Goal: Task Accomplishment & Management: Complete application form

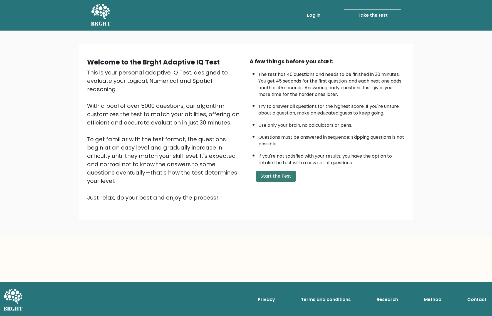
click at [271, 182] on button "Start the Test" at bounding box center [275, 176] width 39 height 11
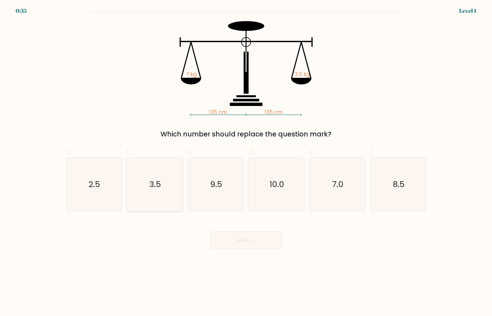
click at [151, 191] on icon "3.5" at bounding box center [155, 185] width 54 height 54
click at [246, 162] on input "b. 3.5" at bounding box center [246, 160] width 0 height 4
radio input "true"
click at [234, 240] on button "Next" at bounding box center [246, 241] width 72 height 18
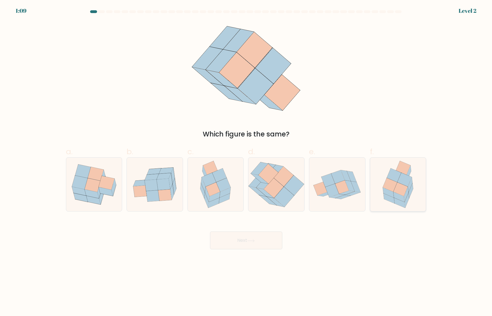
click at [403, 178] on icon at bounding box center [404, 180] width 14 height 14
click at [246, 162] on input "f." at bounding box center [246, 160] width 0 height 4
radio input "true"
drag, startPoint x: 251, startPoint y: 241, endPoint x: 254, endPoint y: 240, distance: 3.3
click at [250, 241] on icon at bounding box center [251, 240] width 7 height 3
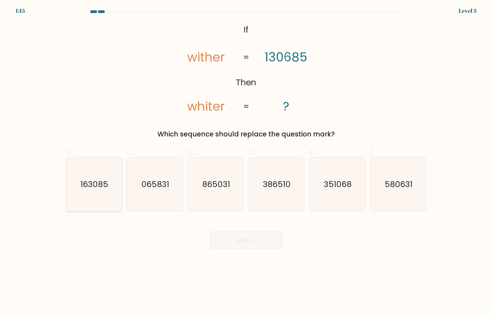
click at [94, 185] on text "163085" at bounding box center [95, 184] width 28 height 11
click at [246, 162] on input "a. 163085" at bounding box center [246, 160] width 0 height 4
radio input "true"
click at [233, 240] on button "Next" at bounding box center [246, 241] width 72 height 18
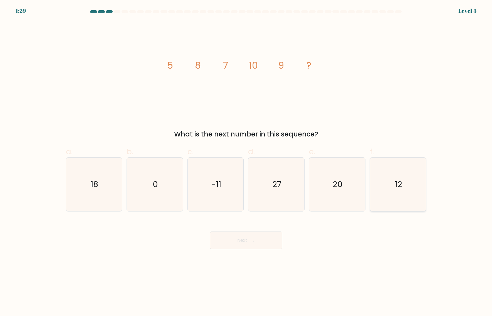
click at [393, 189] on icon "12" at bounding box center [398, 185] width 54 height 54
click at [246, 162] on input "f. 12" at bounding box center [246, 160] width 0 height 4
radio input "true"
click at [234, 244] on button "Next" at bounding box center [246, 241] width 72 height 18
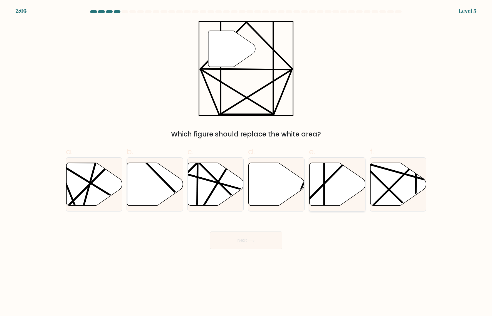
click at [330, 175] on icon at bounding box center [338, 184] width 56 height 43
click at [246, 162] on input "e." at bounding box center [246, 160] width 0 height 4
radio input "true"
click at [238, 240] on button "Next" at bounding box center [246, 241] width 72 height 18
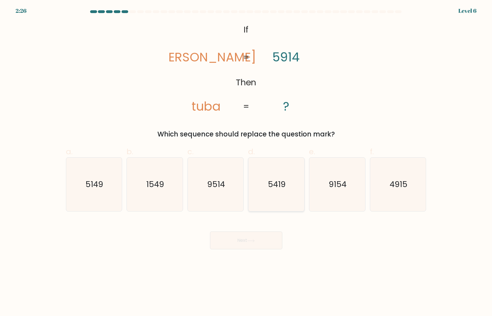
click at [271, 189] on text "5419" at bounding box center [277, 184] width 18 height 11
click at [246, 162] on input "d. 5419" at bounding box center [246, 160] width 0 height 4
radio input "true"
click at [245, 243] on button "Next" at bounding box center [246, 241] width 72 height 18
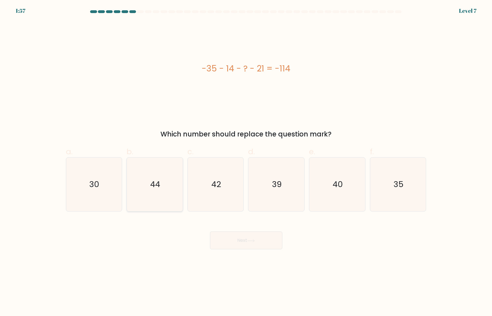
click at [155, 178] on icon "44" at bounding box center [155, 185] width 54 height 54
click at [246, 162] on input "b. 44" at bounding box center [246, 160] width 0 height 4
radio input "true"
click at [248, 239] on button "Next" at bounding box center [246, 241] width 72 height 18
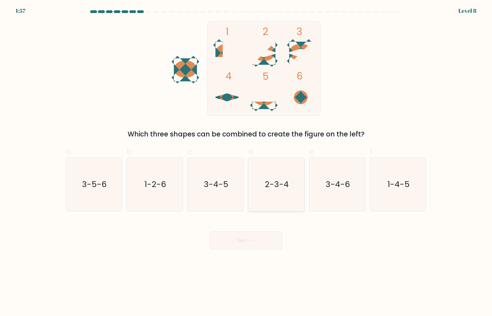
click at [273, 187] on text "2-3-4" at bounding box center [277, 184] width 24 height 11
click at [246, 162] on input "d. 2-3-4" at bounding box center [246, 160] width 0 height 4
radio input "true"
click at [243, 242] on button "Next" at bounding box center [246, 241] width 72 height 18
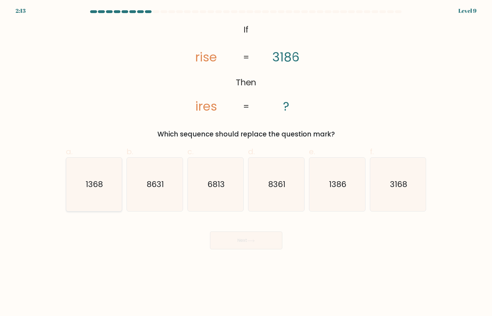
click at [83, 194] on icon "1368" at bounding box center [94, 185] width 54 height 54
click at [246, 162] on input "a. 1368" at bounding box center [246, 160] width 0 height 4
radio input "true"
click at [241, 239] on button "Next" at bounding box center [246, 241] width 72 height 18
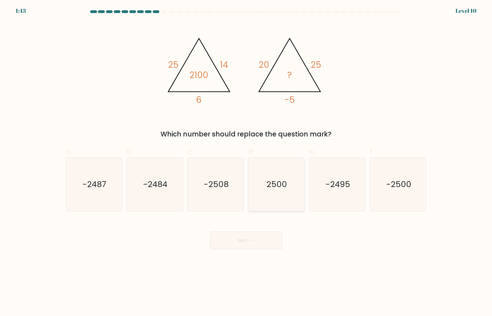
click at [283, 180] on text "2500" at bounding box center [277, 184] width 21 height 11
click at [246, 162] on input "d. 2500" at bounding box center [246, 160] width 0 height 4
radio input "true"
click at [248, 243] on button "Next" at bounding box center [246, 241] width 72 height 18
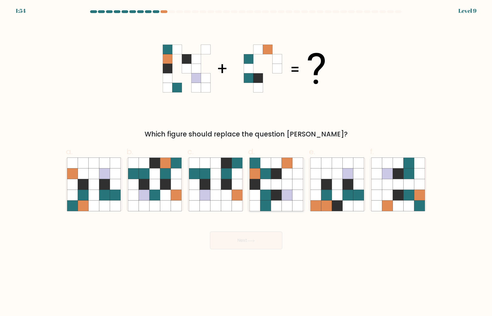
click at [272, 186] on icon at bounding box center [276, 184] width 11 height 11
click at [246, 162] on input "d." at bounding box center [246, 160] width 0 height 4
radio input "true"
click at [251, 243] on button "Next" at bounding box center [246, 241] width 72 height 18
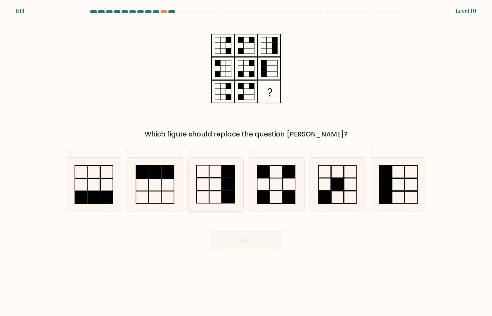
click at [218, 186] on icon at bounding box center [216, 185] width 54 height 54
click at [246, 162] on input "c." at bounding box center [246, 160] width 0 height 4
radio input "true"
click at [264, 240] on button "Next" at bounding box center [246, 241] width 72 height 18
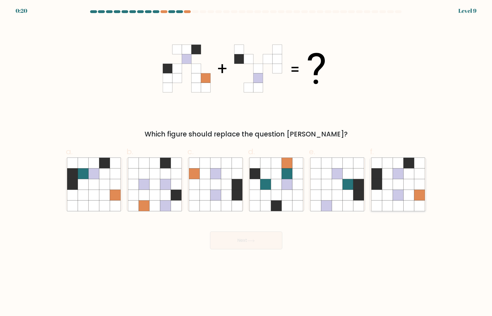
click at [399, 196] on icon at bounding box center [398, 195] width 11 height 11
click at [246, 162] on input "f." at bounding box center [246, 160] width 0 height 4
radio input "true"
click at [240, 243] on button "Next" at bounding box center [246, 241] width 72 height 18
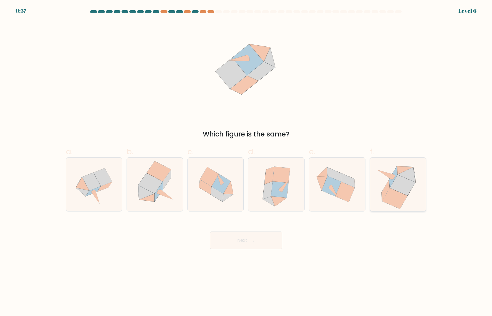
click at [400, 183] on icon at bounding box center [402, 185] width 25 height 21
click at [246, 162] on input "f." at bounding box center [246, 160] width 0 height 4
radio input "true"
click at [244, 244] on button "Next" at bounding box center [246, 241] width 72 height 18
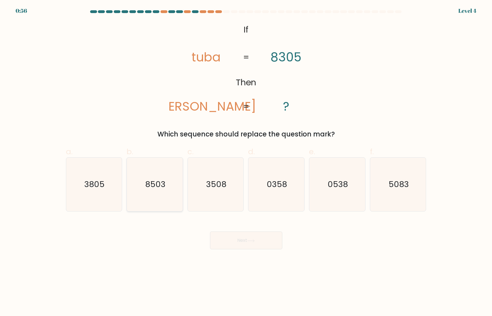
click at [147, 197] on icon "8503" at bounding box center [155, 185] width 54 height 54
click at [246, 162] on input "b. 8503" at bounding box center [246, 160] width 0 height 4
radio input "true"
click at [240, 239] on button "Next" at bounding box center [246, 241] width 72 height 18
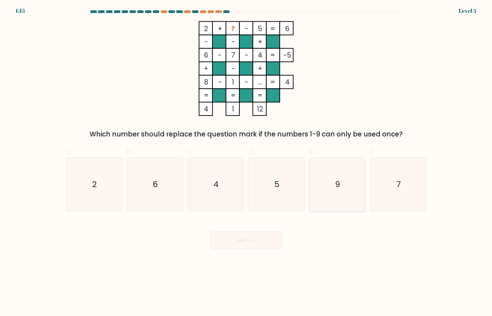
click at [329, 190] on icon "9" at bounding box center [337, 185] width 54 height 54
click at [246, 162] on input "e. 9" at bounding box center [246, 160] width 0 height 4
radio input "true"
click at [252, 243] on button "Next" at bounding box center [246, 241] width 72 height 18
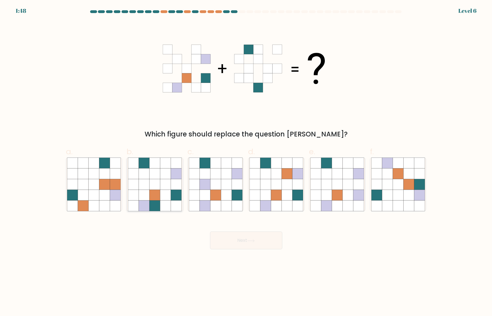
click at [138, 182] on icon at bounding box center [133, 184] width 11 height 11
click at [246, 162] on input "b." at bounding box center [246, 160] width 0 height 4
radio input "true"
click at [251, 245] on button "Next" at bounding box center [246, 241] width 72 height 18
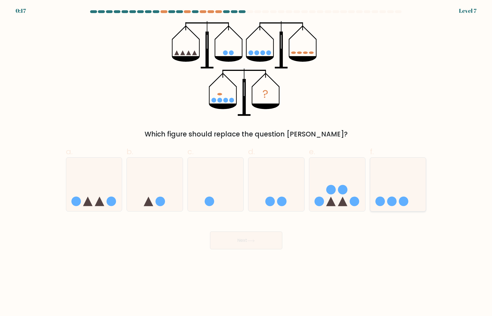
drag, startPoint x: 399, startPoint y: 197, endPoint x: 394, endPoint y: 199, distance: 4.6
click at [398, 197] on icon at bounding box center [398, 185] width 56 height 46
click at [246, 162] on input "f." at bounding box center [246, 160] width 0 height 4
radio input "true"
click at [237, 244] on button "Next" at bounding box center [246, 241] width 72 height 18
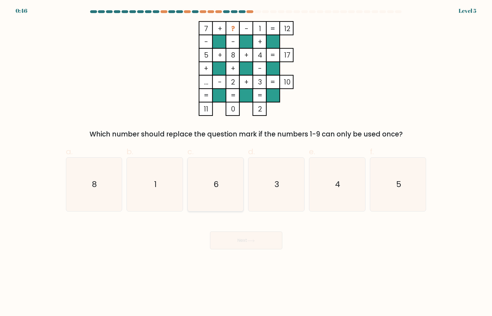
click at [217, 186] on text "6" at bounding box center [216, 184] width 5 height 11
click at [246, 162] on input "c. 6" at bounding box center [246, 160] width 0 height 4
radio input "true"
click at [243, 243] on button "Next" at bounding box center [246, 241] width 72 height 18
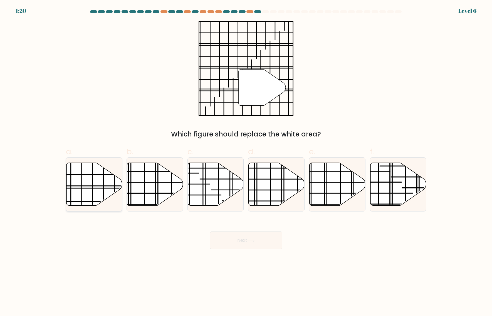
click at [91, 182] on icon at bounding box center [94, 184] width 56 height 43
click at [246, 162] on input "a." at bounding box center [246, 160] width 0 height 4
radio input "true"
drag, startPoint x: 240, startPoint y: 243, endPoint x: 232, endPoint y: 243, distance: 7.8
click at [239, 242] on button "Next" at bounding box center [246, 241] width 72 height 18
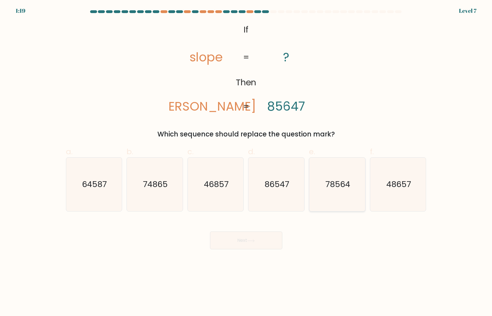
click at [335, 185] on text "78564" at bounding box center [337, 184] width 25 height 11
click at [246, 162] on input "e. 78564" at bounding box center [246, 160] width 0 height 4
radio input "true"
click at [242, 244] on button "Next" at bounding box center [246, 241] width 72 height 18
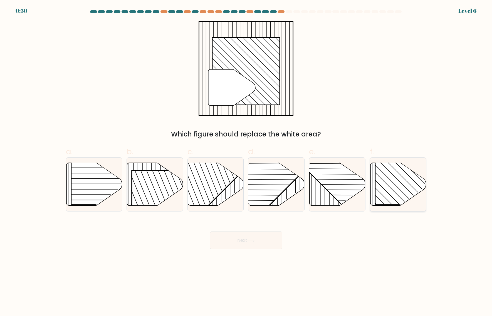
click at [390, 193] on rect at bounding box center [415, 165] width 80 height 80
click at [246, 162] on input "f." at bounding box center [246, 160] width 0 height 4
radio input "true"
click at [253, 241] on icon at bounding box center [251, 240] width 7 height 3
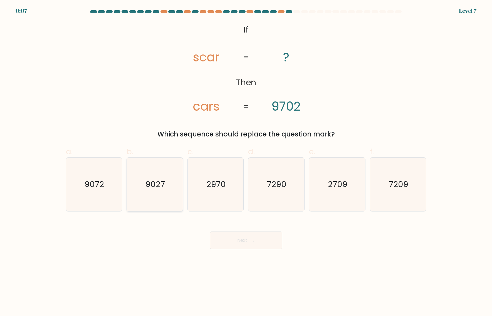
click at [150, 187] on text "9027" at bounding box center [154, 184] width 19 height 11
click at [246, 162] on input "b. 9027" at bounding box center [246, 160] width 0 height 4
radio input "true"
click at [246, 237] on button "Next" at bounding box center [246, 241] width 72 height 18
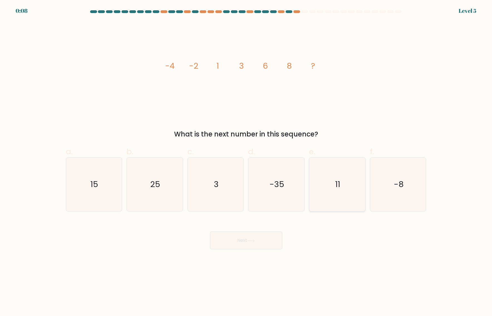
click at [348, 184] on icon "11" at bounding box center [337, 185] width 54 height 54
click at [246, 162] on input "e. 11" at bounding box center [246, 160] width 0 height 4
radio input "true"
drag, startPoint x: 261, startPoint y: 242, endPoint x: 224, endPoint y: 243, distance: 37.0
click at [261, 242] on button "Next" at bounding box center [246, 241] width 72 height 18
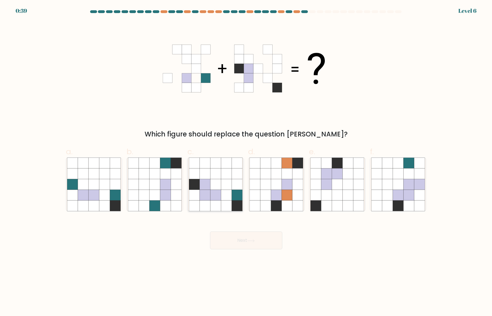
click at [215, 192] on icon at bounding box center [215, 195] width 11 height 11
click at [246, 162] on input "c." at bounding box center [246, 160] width 0 height 4
radio input "true"
click at [245, 239] on button "Next" at bounding box center [246, 241] width 72 height 18
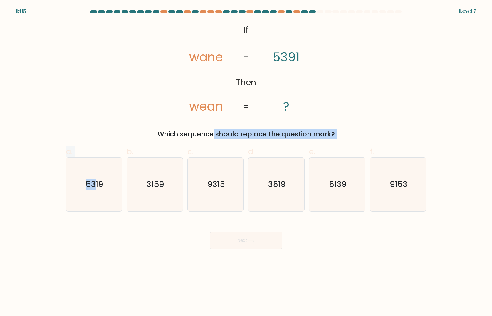
drag, startPoint x: 93, startPoint y: 186, endPoint x: 90, endPoint y: 126, distance: 59.9
click at [90, 126] on form "If ?" at bounding box center [246, 129] width 492 height 239
click at [336, 187] on text "5139" at bounding box center [338, 184] width 18 height 11
click at [246, 162] on input "e. 5139" at bounding box center [246, 160] width 0 height 4
radio input "true"
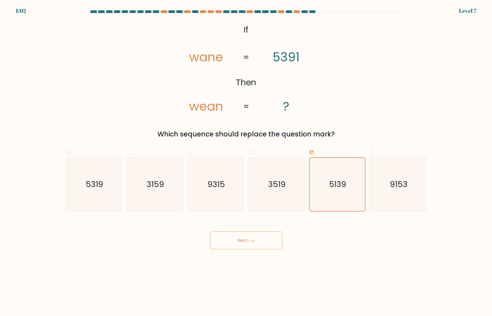
click at [250, 240] on icon at bounding box center [251, 240] width 8 height 3
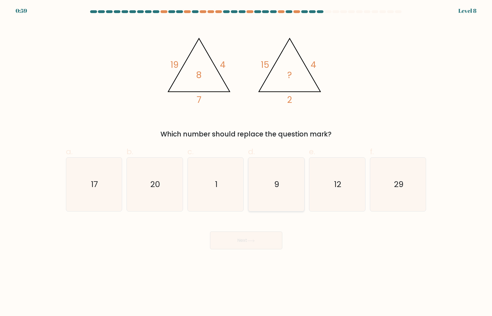
click at [275, 187] on text "9" at bounding box center [276, 184] width 5 height 11
click at [246, 162] on input "d. 9" at bounding box center [246, 160] width 0 height 4
radio input "true"
click at [254, 240] on icon at bounding box center [251, 240] width 8 height 3
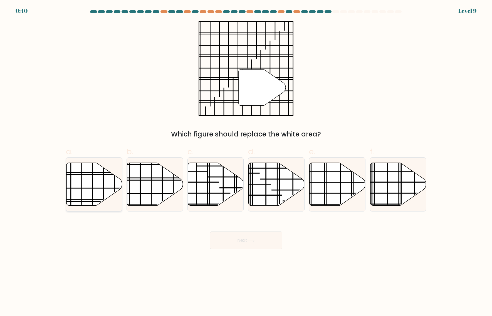
click at [94, 195] on icon at bounding box center [94, 184] width 56 height 43
click at [246, 162] on input "a." at bounding box center [246, 160] width 0 height 4
radio input "true"
click at [239, 242] on button "Next" at bounding box center [246, 241] width 72 height 18
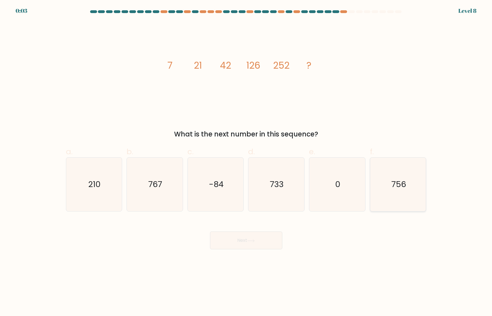
drag, startPoint x: 389, startPoint y: 188, endPoint x: 377, endPoint y: 197, distance: 15.2
click at [389, 188] on icon "756" at bounding box center [398, 185] width 54 height 54
click at [246, 162] on input "f. 756" at bounding box center [246, 160] width 0 height 4
radio input "true"
click at [257, 240] on button "Next" at bounding box center [246, 241] width 72 height 18
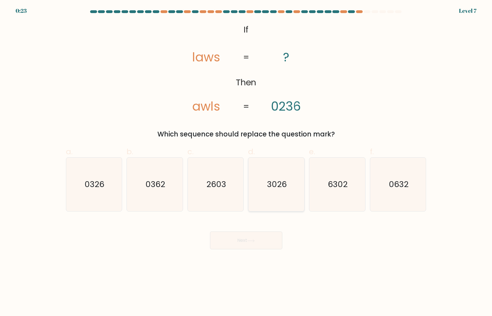
click at [275, 182] on text "3026" at bounding box center [277, 184] width 20 height 11
click at [246, 162] on input "d. 3026" at bounding box center [246, 160] width 0 height 4
radio input "true"
click at [246, 241] on button "Next" at bounding box center [246, 241] width 72 height 18
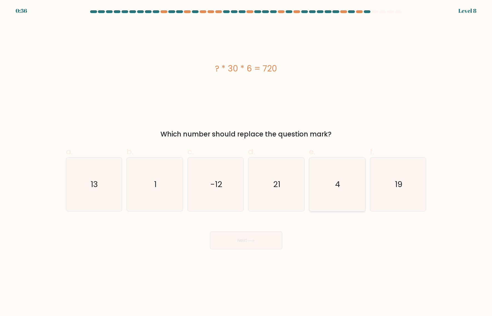
click at [337, 183] on text "4" at bounding box center [337, 184] width 5 height 11
click at [246, 162] on input "e. 4" at bounding box center [246, 160] width 0 height 4
radio input "true"
click at [241, 242] on button "Next" at bounding box center [246, 241] width 72 height 18
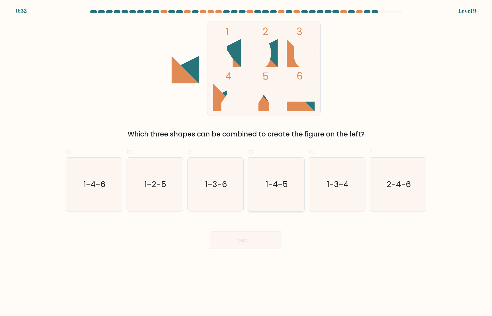
click at [266, 183] on text "1-4-5" at bounding box center [277, 184] width 22 height 11
click at [246, 162] on input "d. 1-4-5" at bounding box center [246, 160] width 0 height 4
radio input "true"
click at [245, 245] on button "Next" at bounding box center [246, 241] width 72 height 18
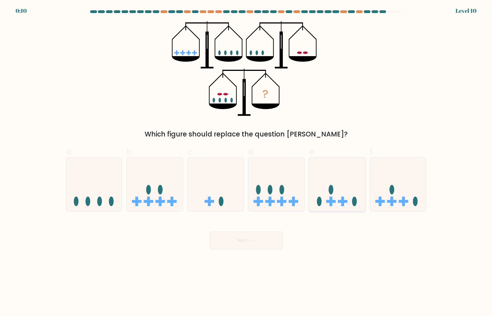
scroll to position [0, 0]
click at [334, 204] on icon at bounding box center [337, 185] width 56 height 46
click at [246, 162] on input "e." at bounding box center [246, 160] width 0 height 4
radio input "true"
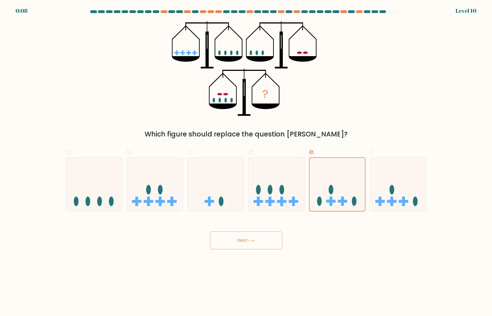
click at [244, 245] on button "Next" at bounding box center [246, 241] width 72 height 18
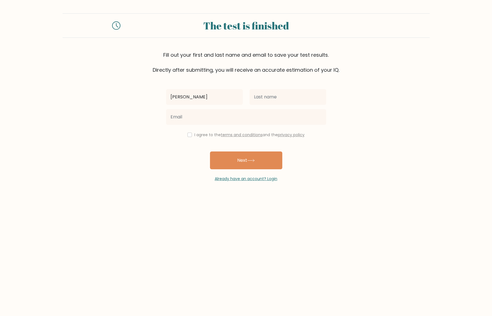
type input "[PERSON_NAME]"
type input "Fish"
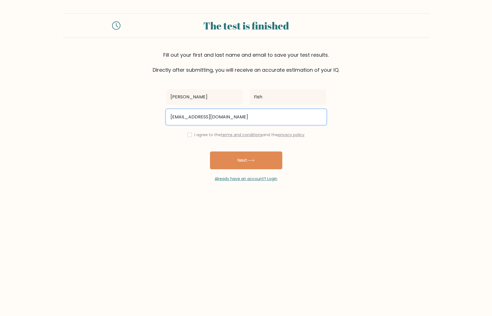
type input "[EMAIL_ADDRESS][DOMAIN_NAME]"
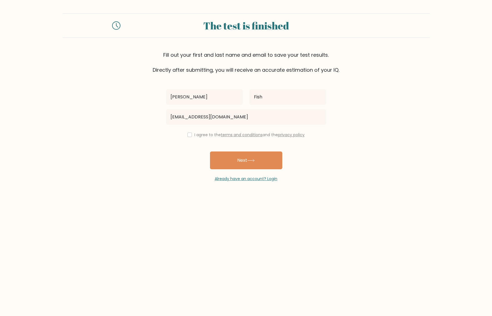
click at [187, 137] on input "checkbox" at bounding box center [189, 135] width 4 height 4
checkbox input "true"
click at [226, 162] on button "Next" at bounding box center [246, 161] width 72 height 18
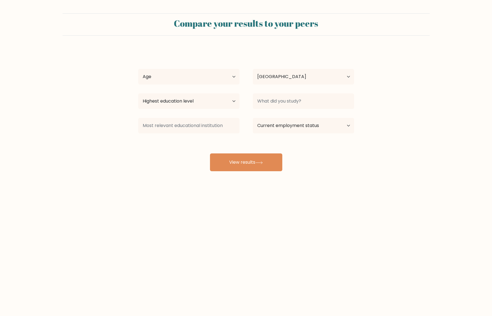
select select "CA"
select select "65_plus"
select select "occupation_specific"
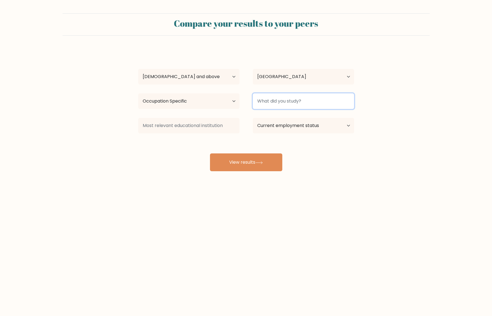
click at [292, 99] on input at bounding box center [303, 101] width 101 height 16
type input "aviation"
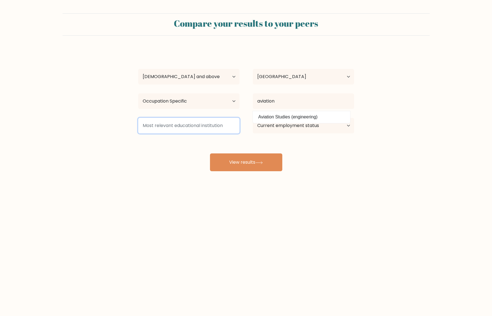
click at [211, 128] on input at bounding box center [188, 126] width 101 height 16
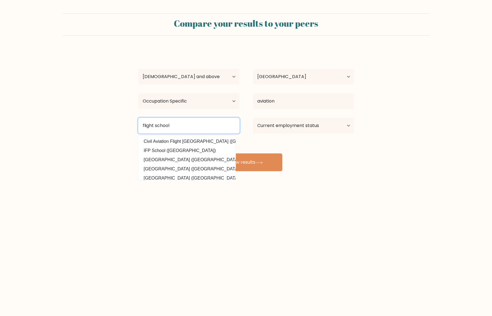
type input "flight school"
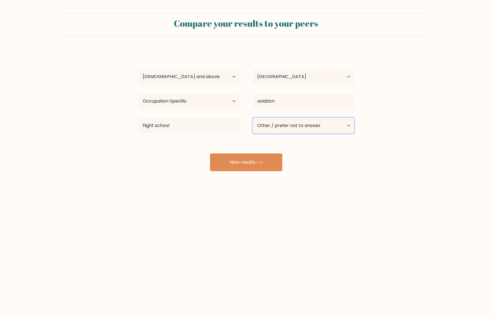
select select "retired"
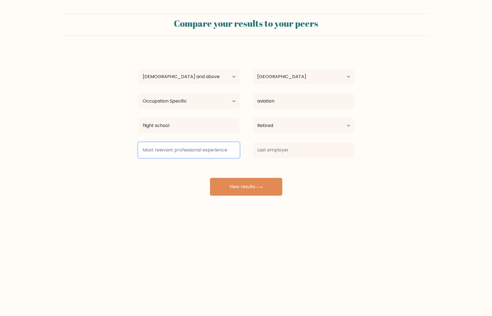
drag, startPoint x: 172, startPoint y: 151, endPoint x: 165, endPoint y: 164, distance: 14.5
click at [233, 152] on input at bounding box center [188, 150] width 101 height 16
click at [234, 151] on input at bounding box center [188, 150] width 101 height 16
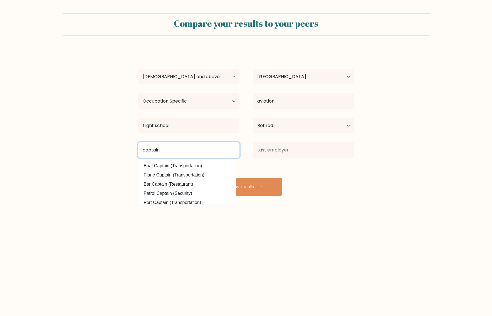
type input "captain"
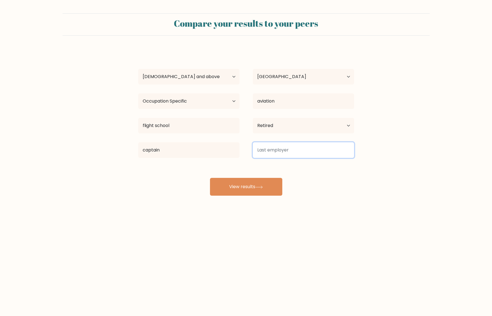
click at [348, 153] on input at bounding box center [303, 150] width 101 height 16
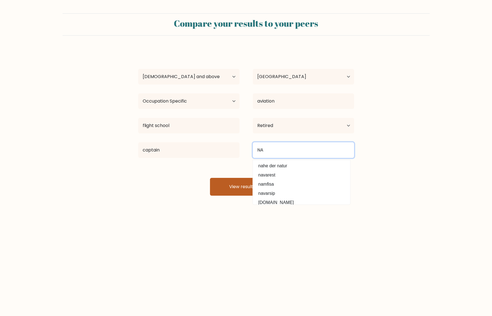
type input "NA"
click at [238, 189] on button "View results" at bounding box center [246, 187] width 72 height 18
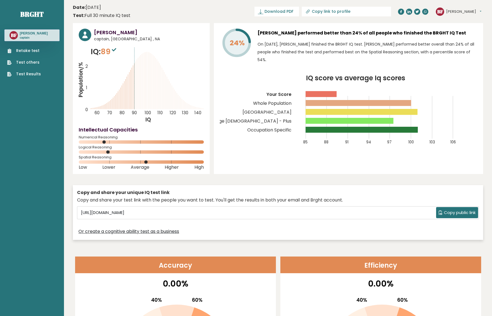
click at [23, 74] on link "Test Results" at bounding box center [24, 74] width 34 height 6
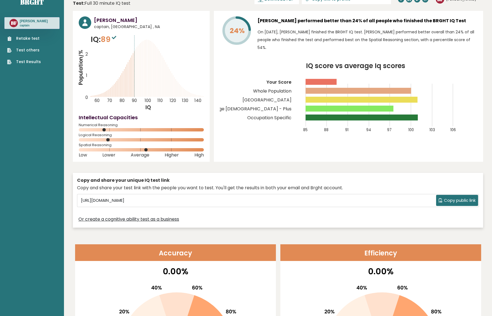
scroll to position [12, 0]
